Goal: Find specific page/section: Find specific page/section

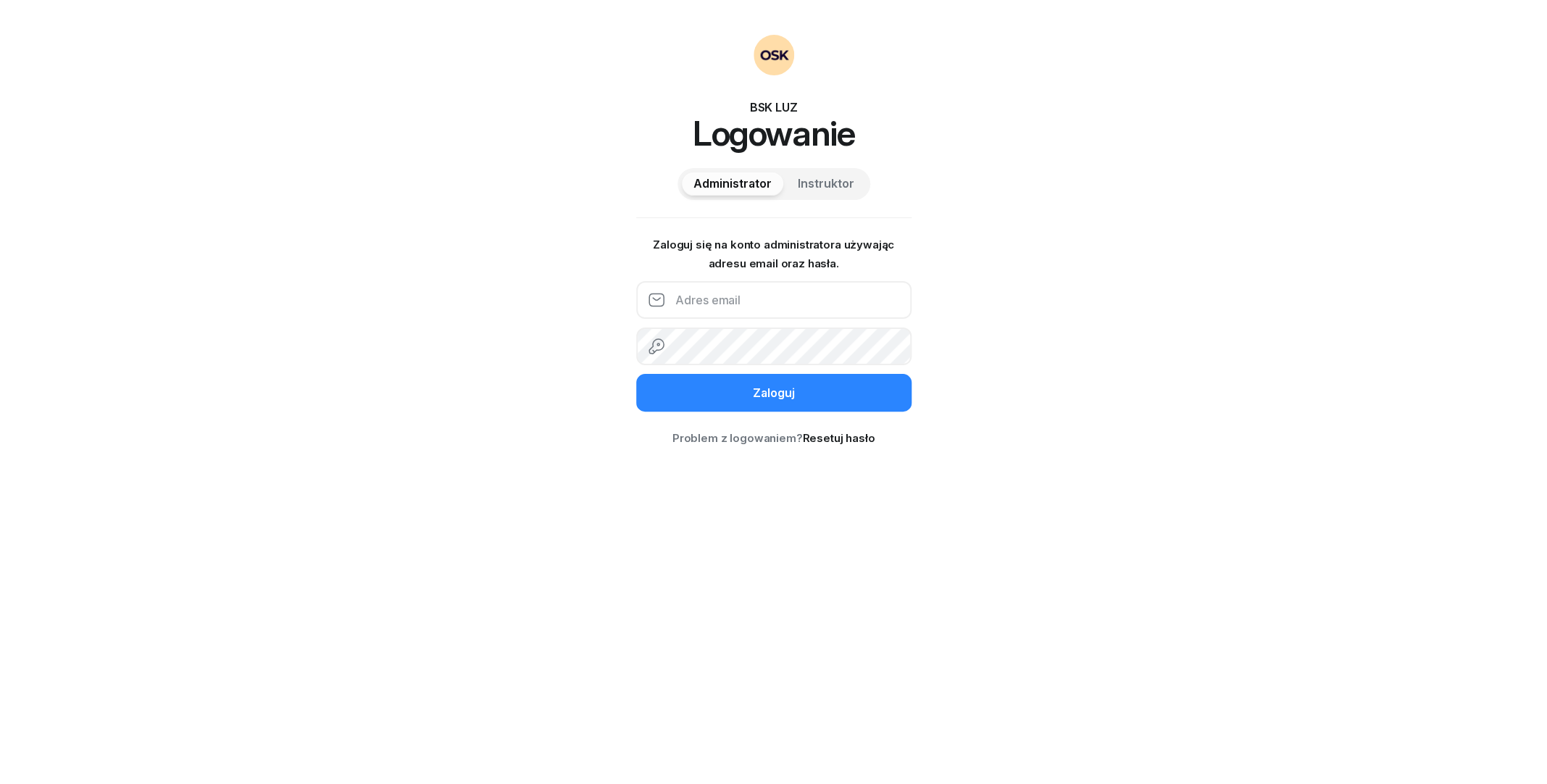
click at [726, 301] on input "email" at bounding box center [773, 299] width 275 height 38
type input "[EMAIL_ADDRESS][DOMAIN_NAME]"
drag, startPoint x: 835, startPoint y: 313, endPoint x: 666, endPoint y: 296, distance: 169.9
click at [666, 296] on input "[EMAIL_ADDRESS][DOMAIN_NAME]" at bounding box center [773, 299] width 275 height 38
type input "[EMAIL_ADDRESS][DOMAIN_NAME]"
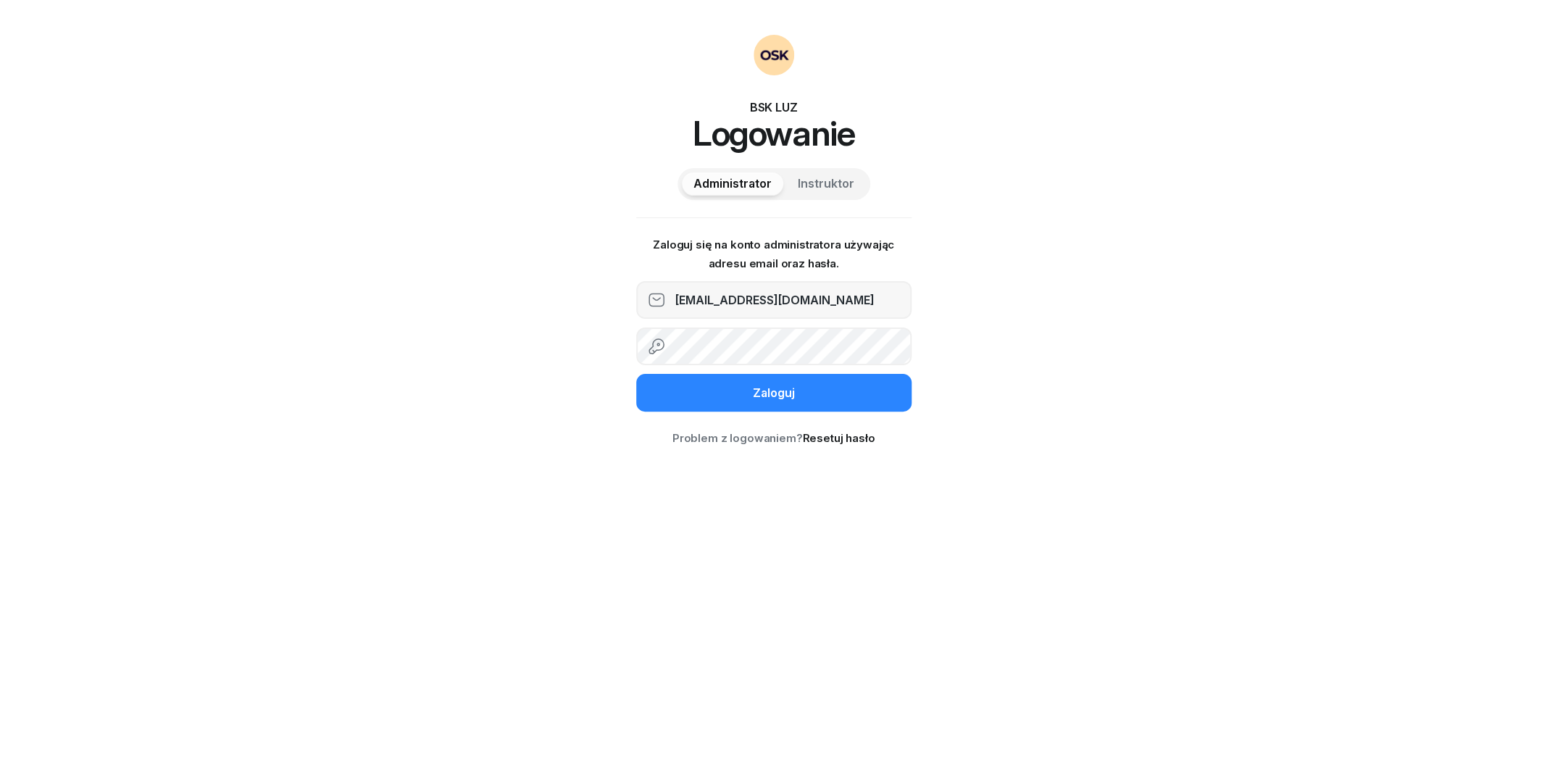
click at [636, 374] on button "Zaloguj" at bounding box center [773, 392] width 275 height 38
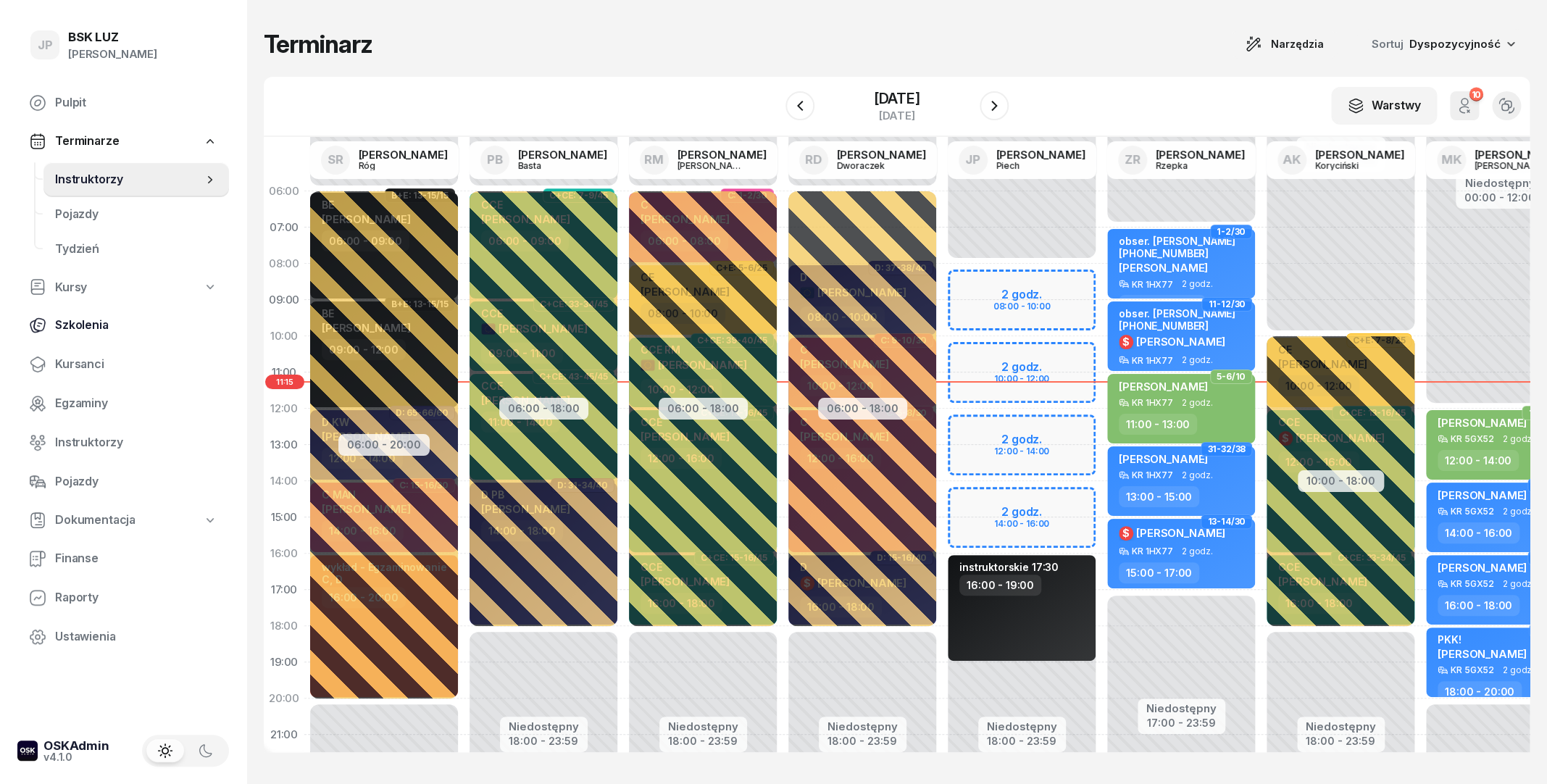
click at [83, 321] on span "Szkolenia" at bounding box center [136, 326] width 162 height 19
select select "createdAt-desc"
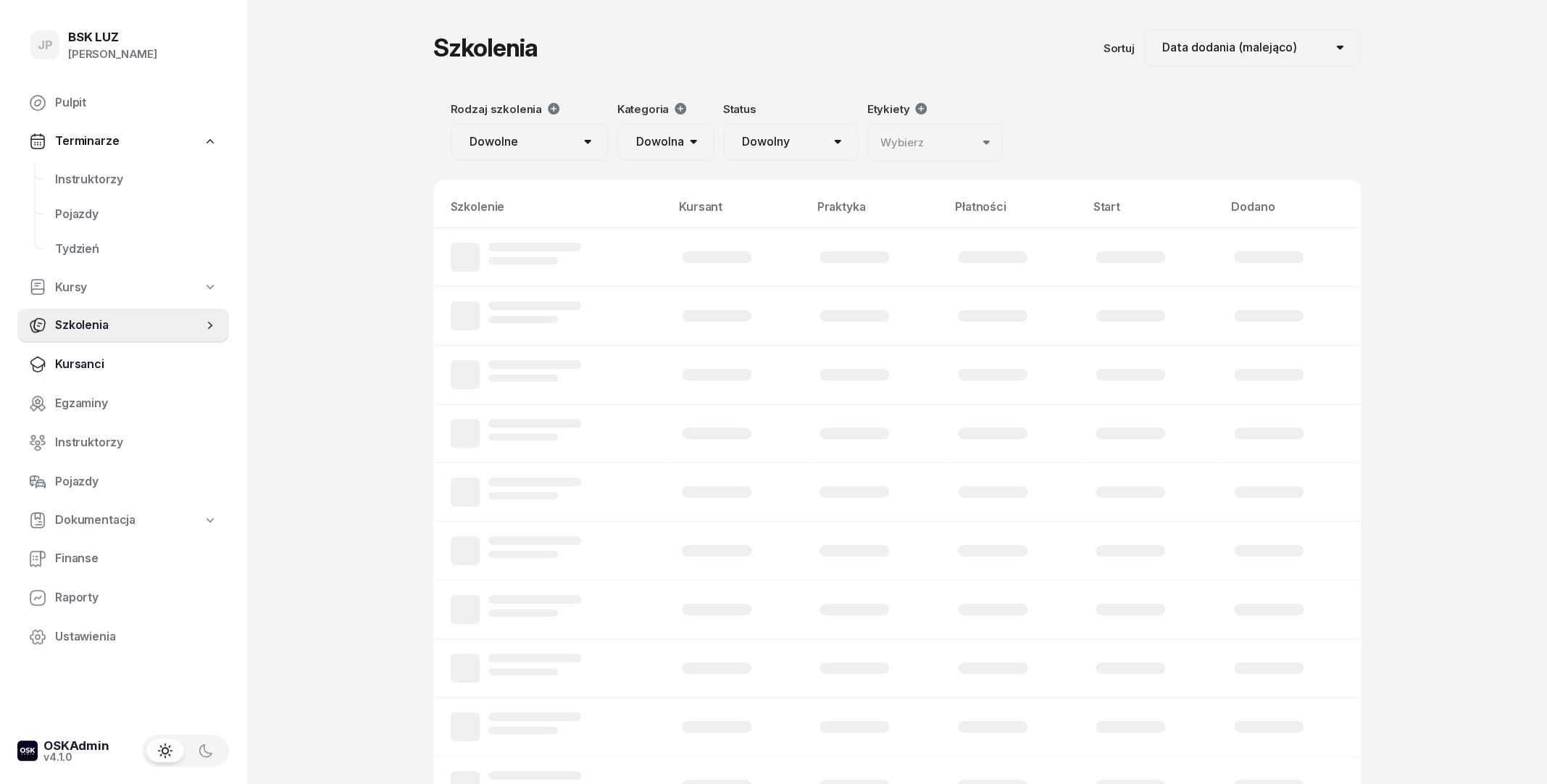
click at [88, 354] on link "Kursanci" at bounding box center [123, 364] width 211 height 35
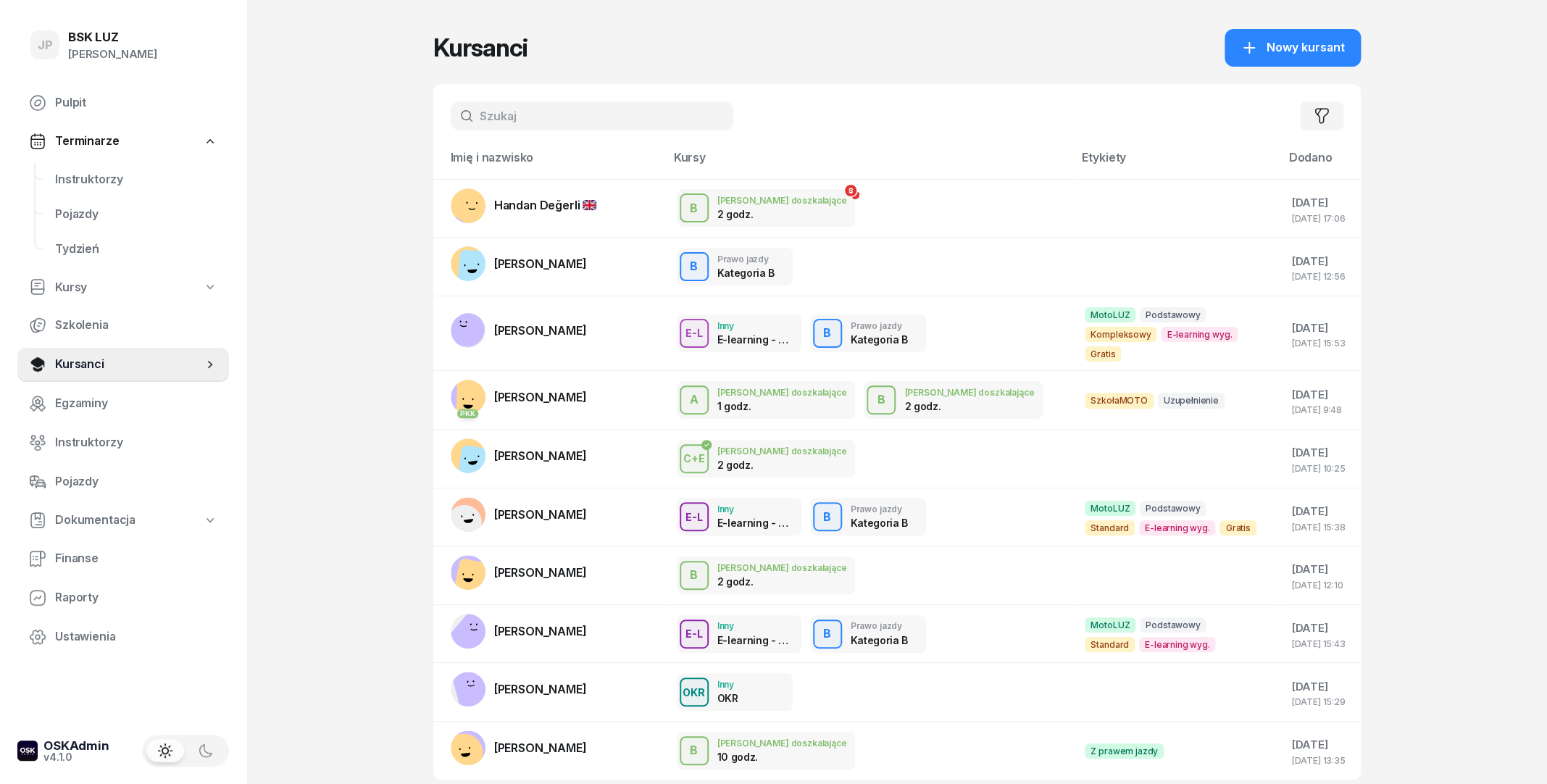
click at [567, 107] on input "text" at bounding box center [592, 115] width 283 height 29
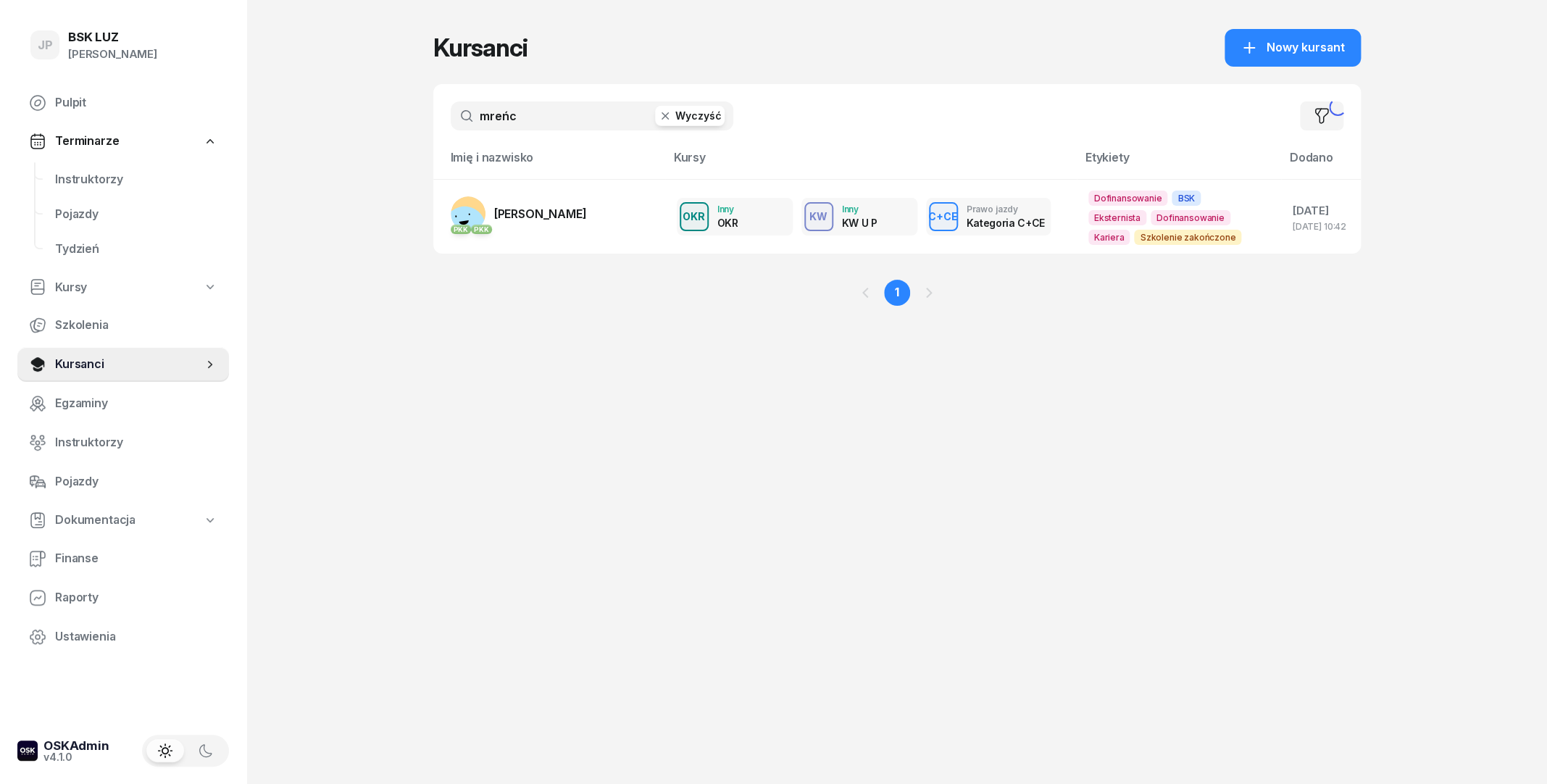
type input "mreńc"
click at [556, 203] on link "PKK PKK [PERSON_NAME][GEOGRAPHIC_DATA]" at bounding box center [519, 214] width 136 height 35
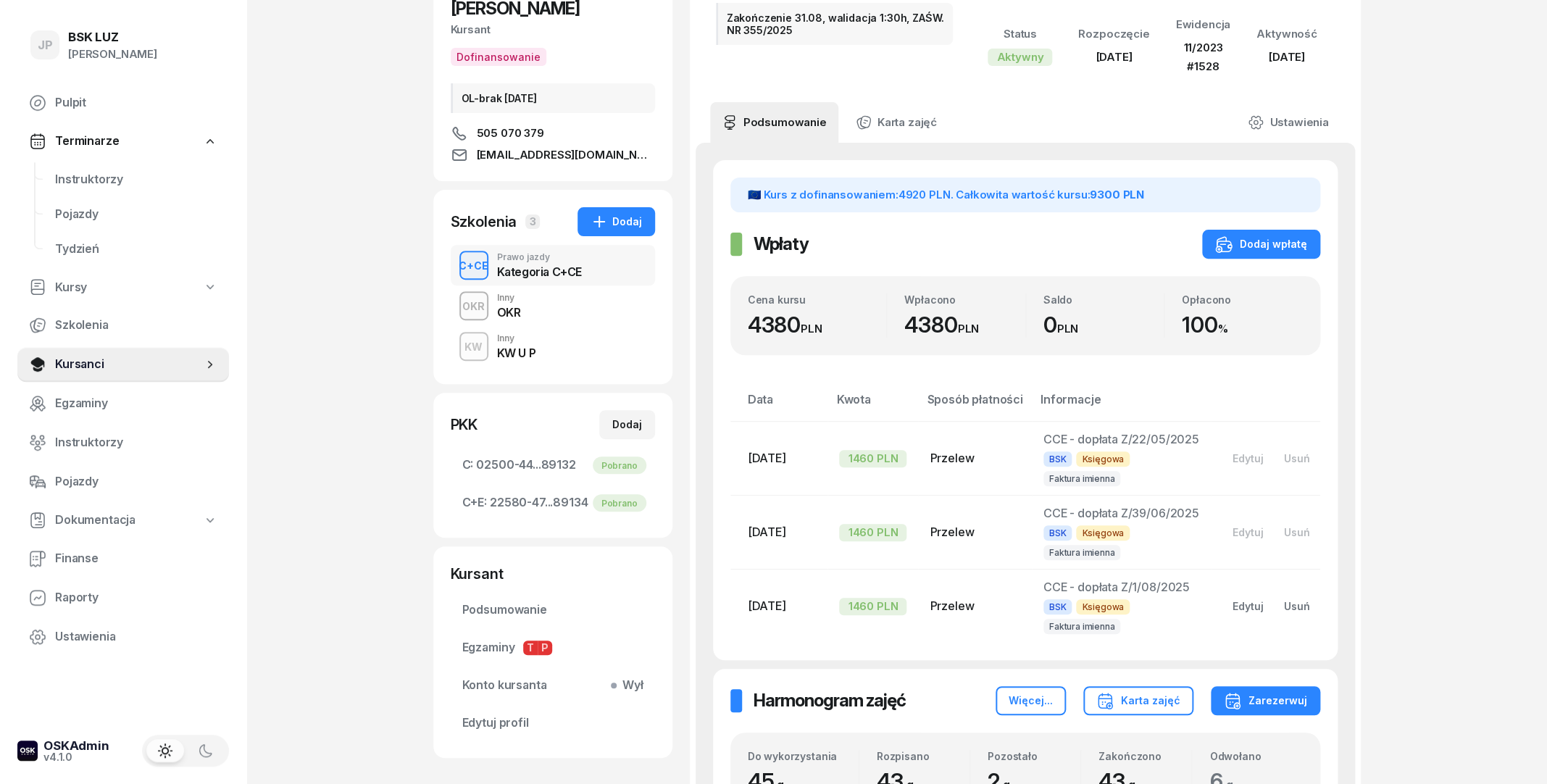
scroll to position [156, 0]
